Goal: Task Accomplishment & Management: Complete application form

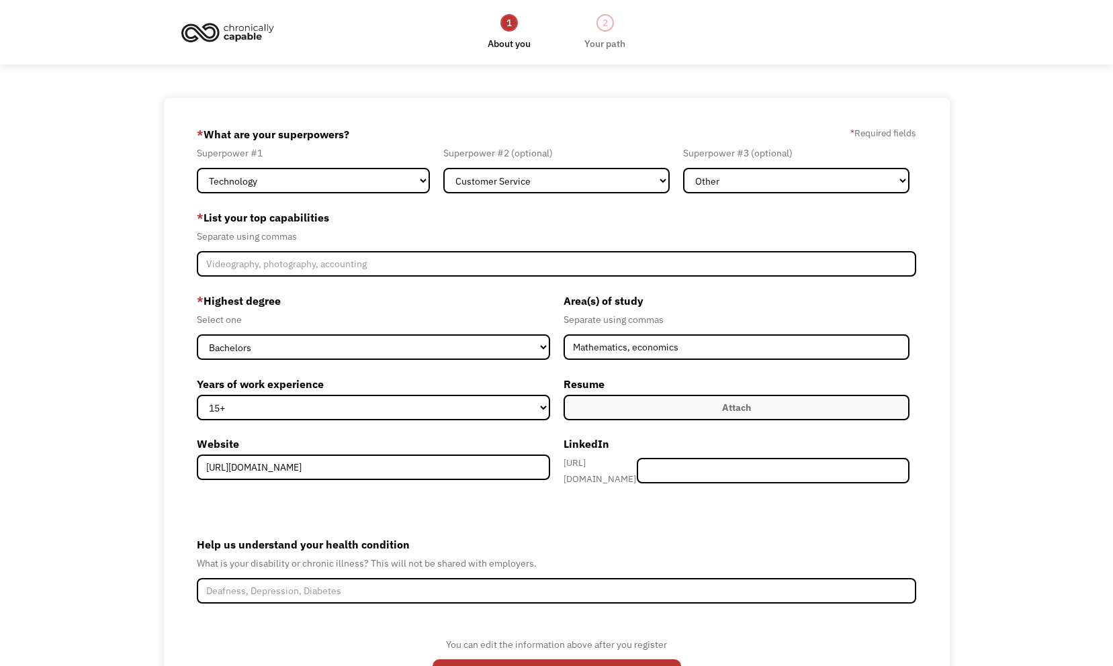
select select "Technology"
select select "Customer Service"
select select "Other"
select select "bachelors"
select select "15+"
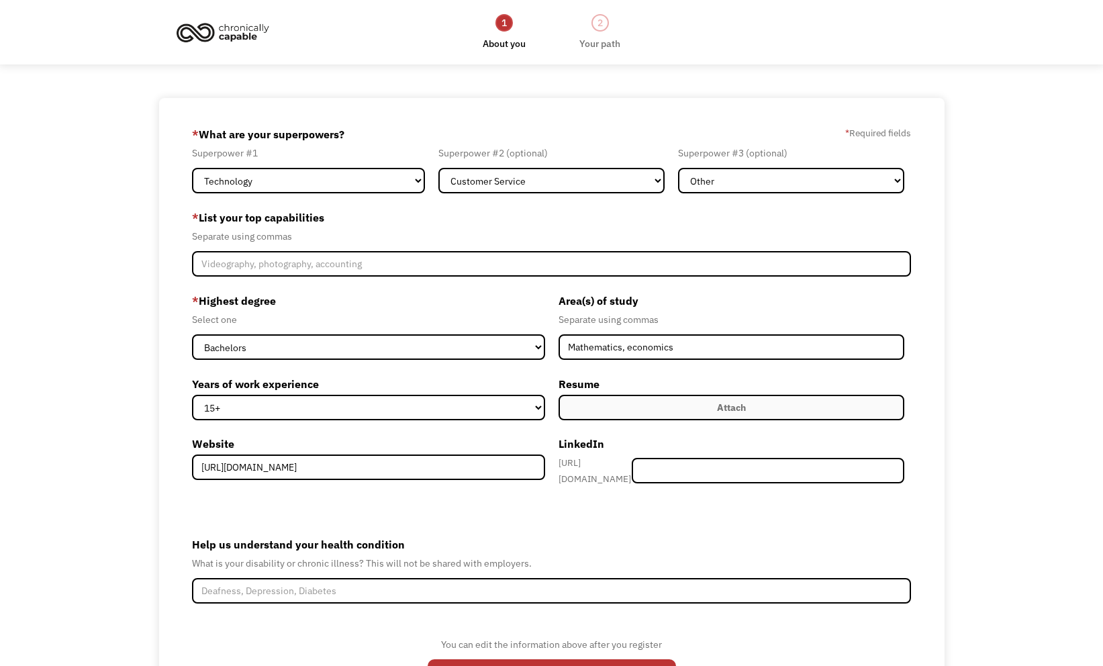
select select "Technology"
select select "Customer Service"
select select "Other"
select select "bachelors"
select select "15+"
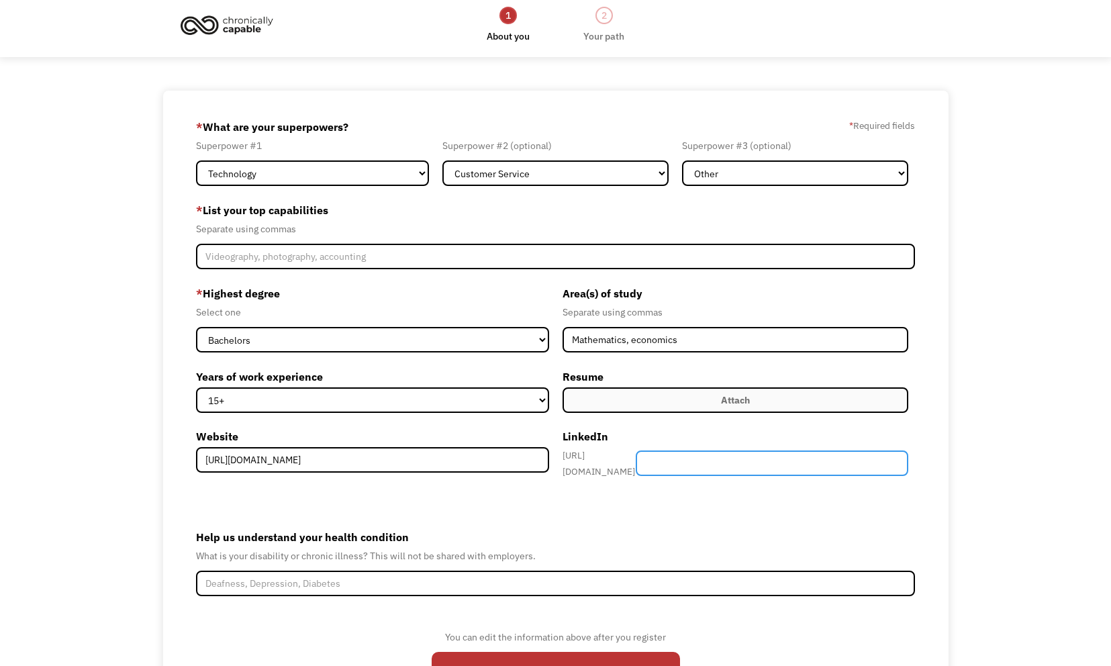
click at [718, 457] on input "Member-Create-Step1" at bounding box center [772, 464] width 273 height 26
paste input "/in/mark-sutter-24b6a624"
click at [717, 470] on input "/in/mark-sutter-24b6a624" at bounding box center [772, 464] width 273 height 26
click at [699, 463] on input "/in/mark-sutter-24b6a624" at bounding box center [772, 464] width 273 height 26
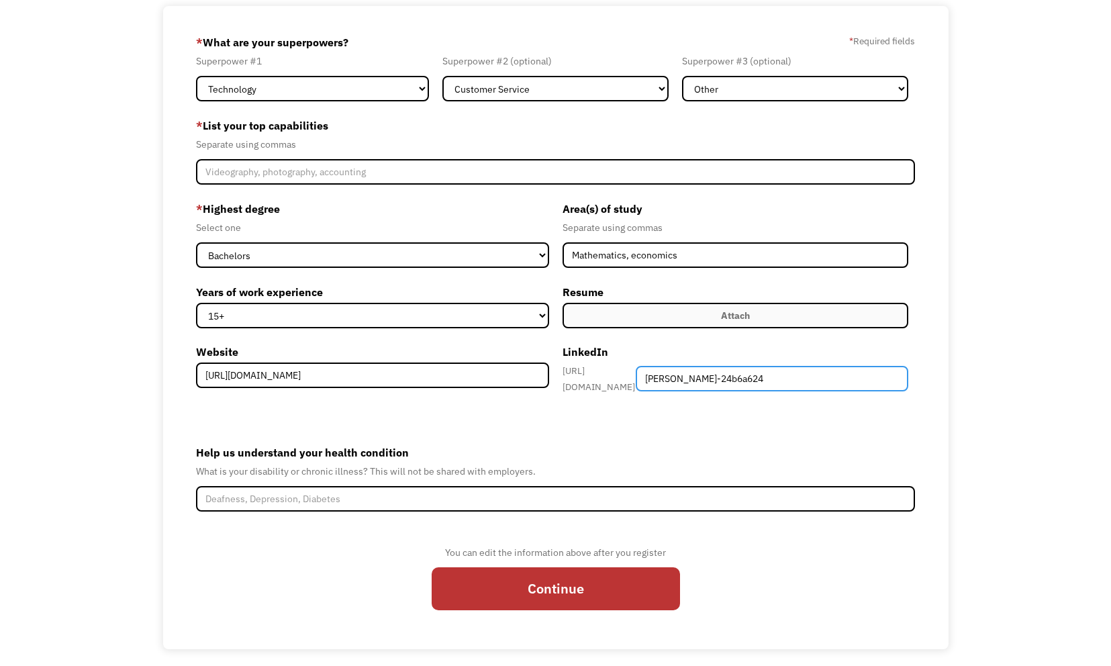
scroll to position [102, 0]
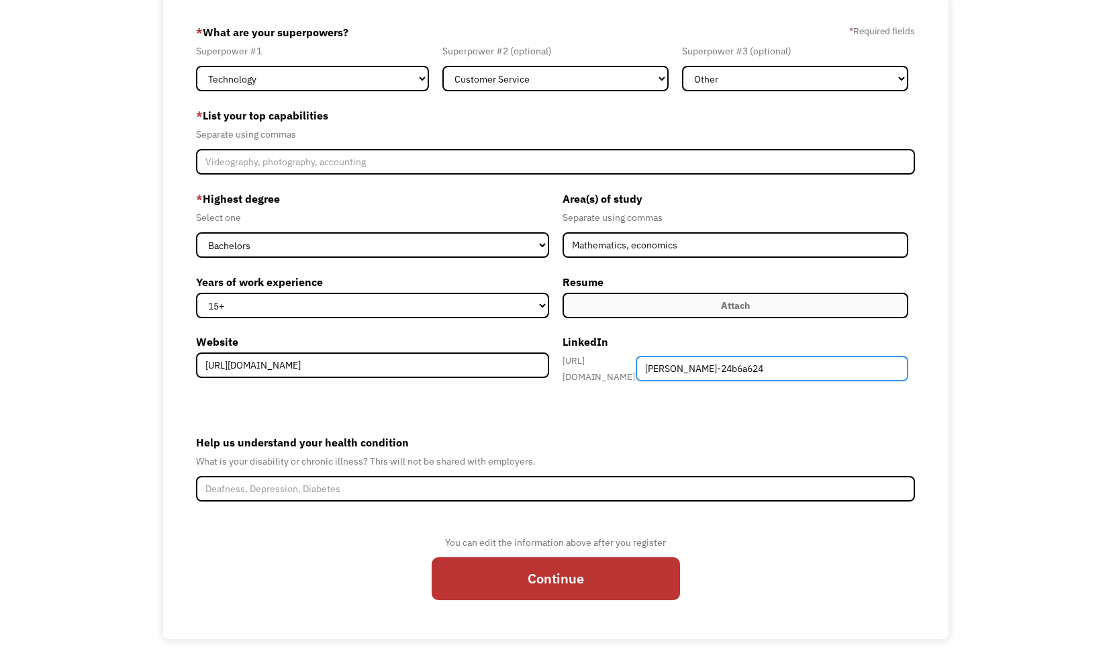
type input "mark-sutter-24b6a624"
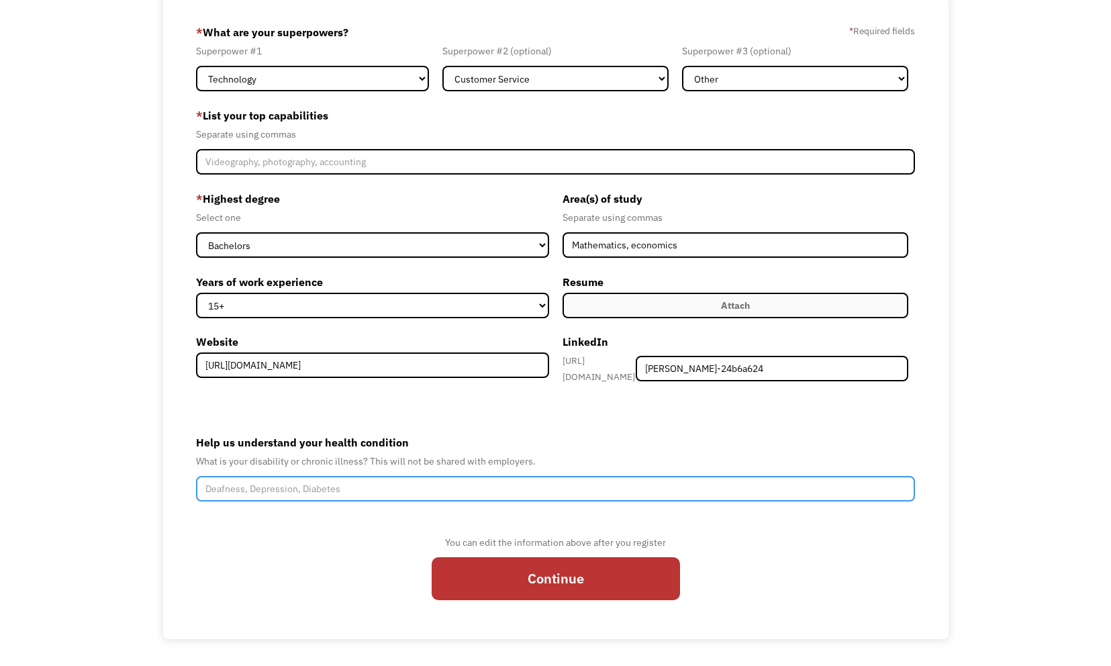
click at [377, 477] on input "Help us understand your health condition" at bounding box center [555, 489] width 719 height 26
paste input "OSTSRD"
type input "ADHD-C, OSTSRD,"
